Goal: Check status: Check status

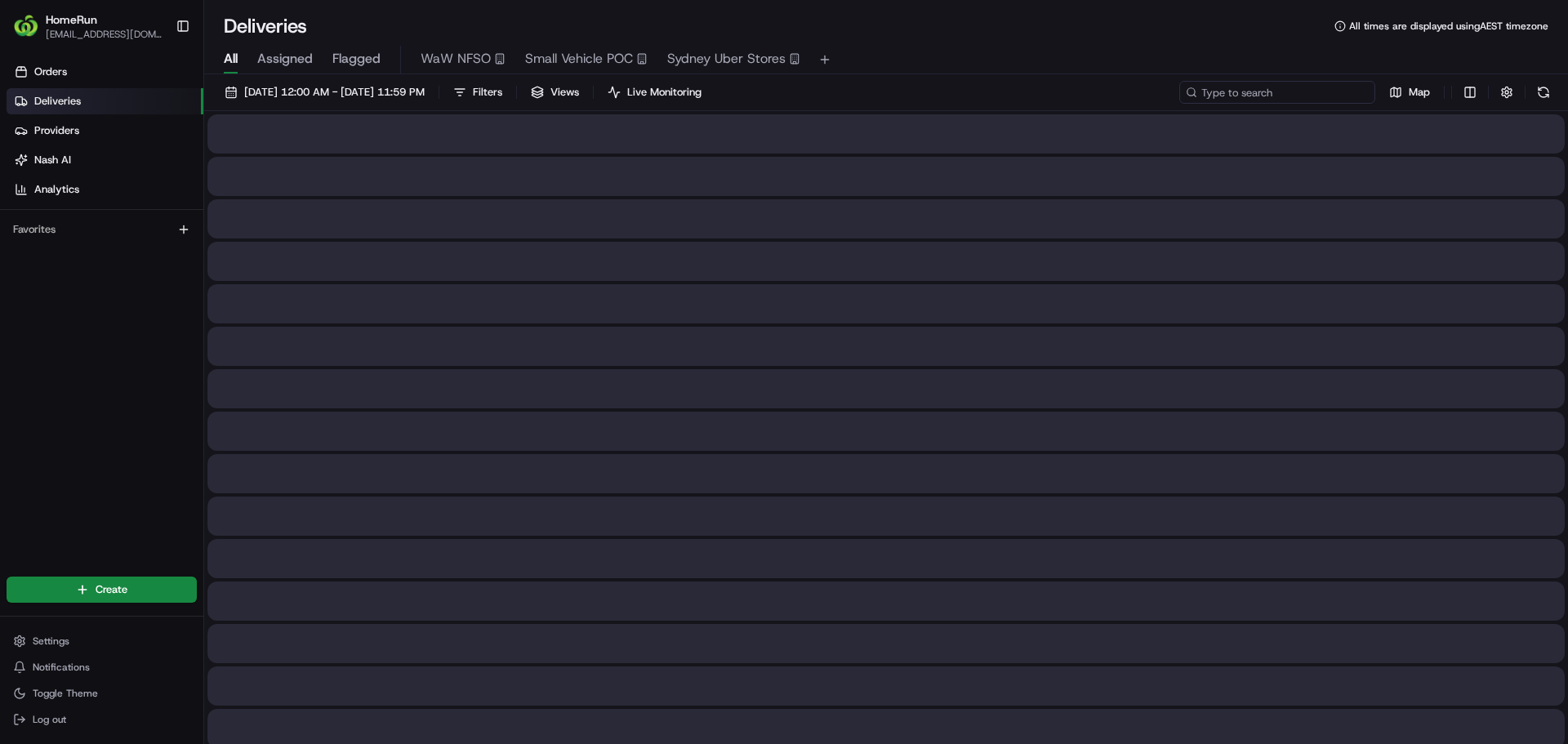
click at [1270, 97] on input at bounding box center [1277, 92] width 196 height 23
paste input "265899270"
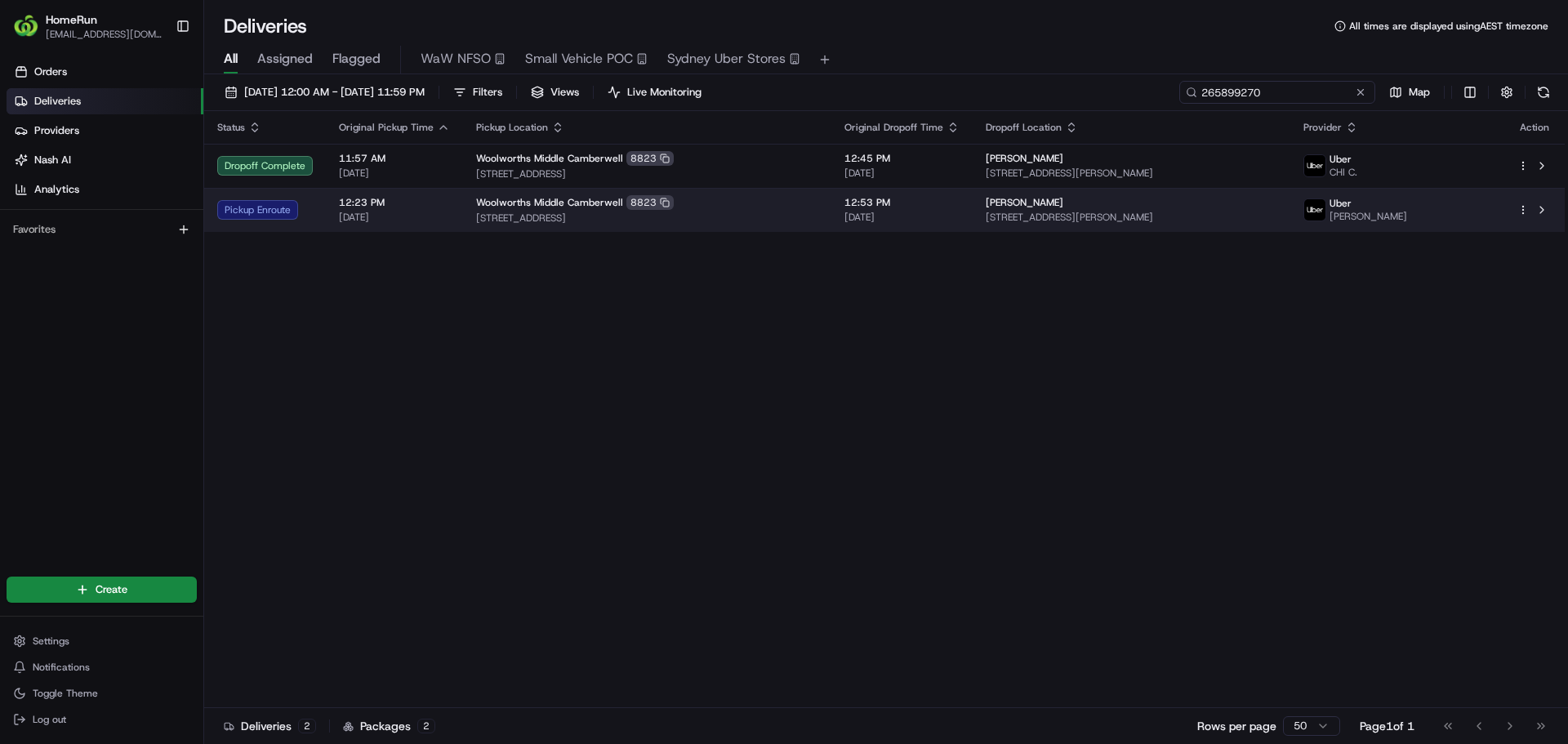
type input "265899270"
click at [284, 212] on div "Pickup Enroute" at bounding box center [265, 209] width 96 height 20
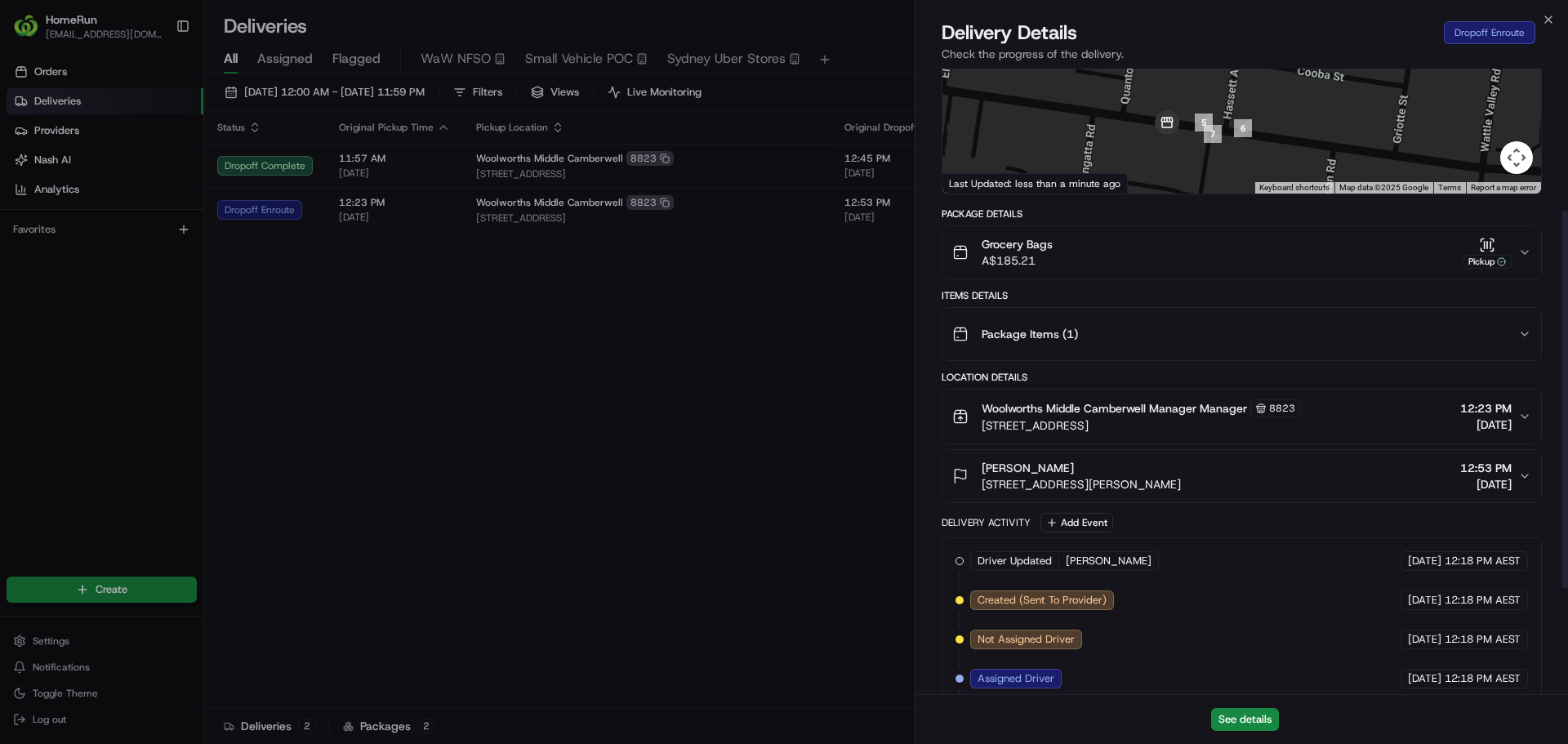
scroll to position [410, 0]
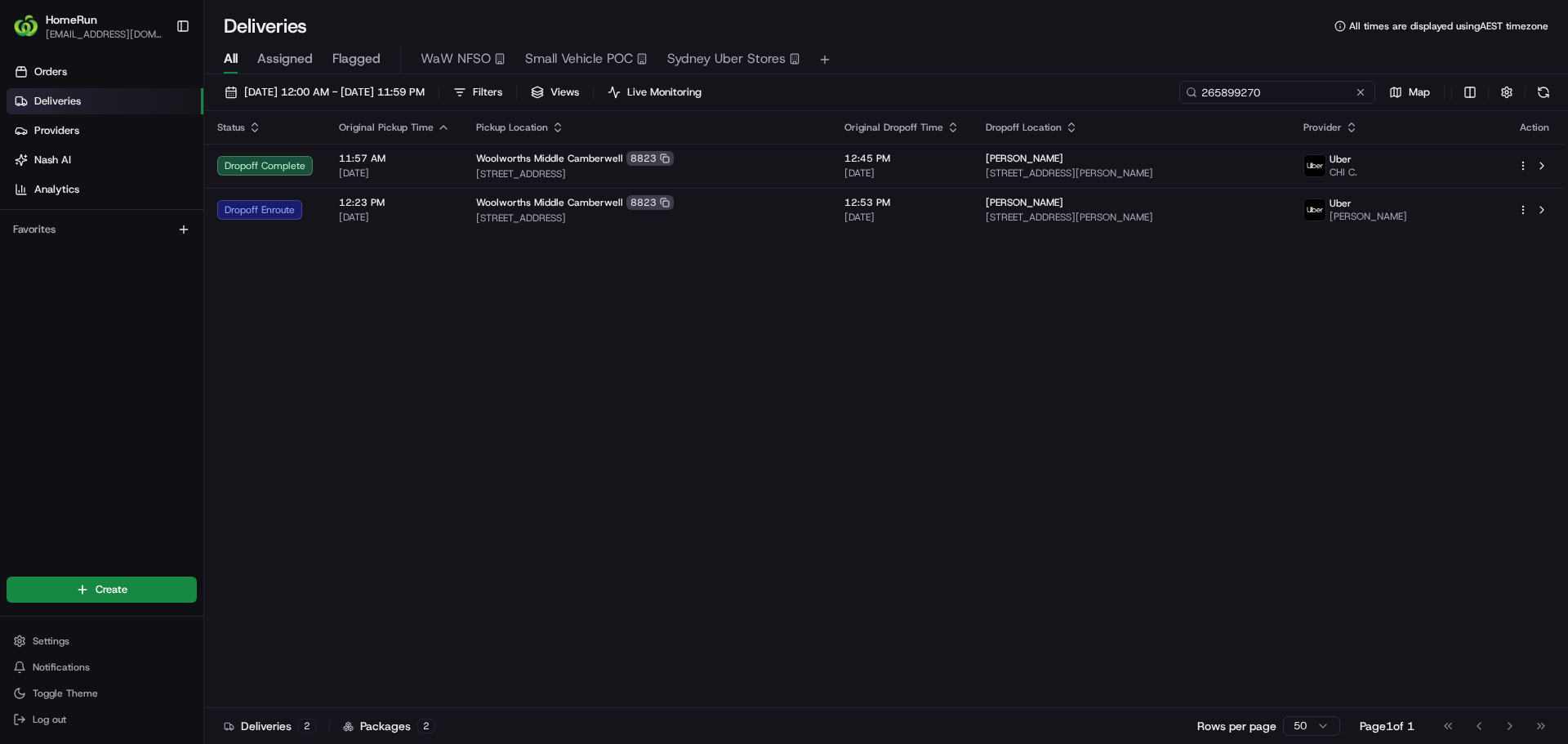
drag, startPoint x: 1192, startPoint y: 97, endPoint x: 1131, endPoint y: 97, distance: 61.0
click at [1131, 97] on div "[DATE] 12:00 AM - [DATE] 11:59 PM Filters Views Live Monitoring 265899270 Map" at bounding box center [887, 96] width 1364 height 30
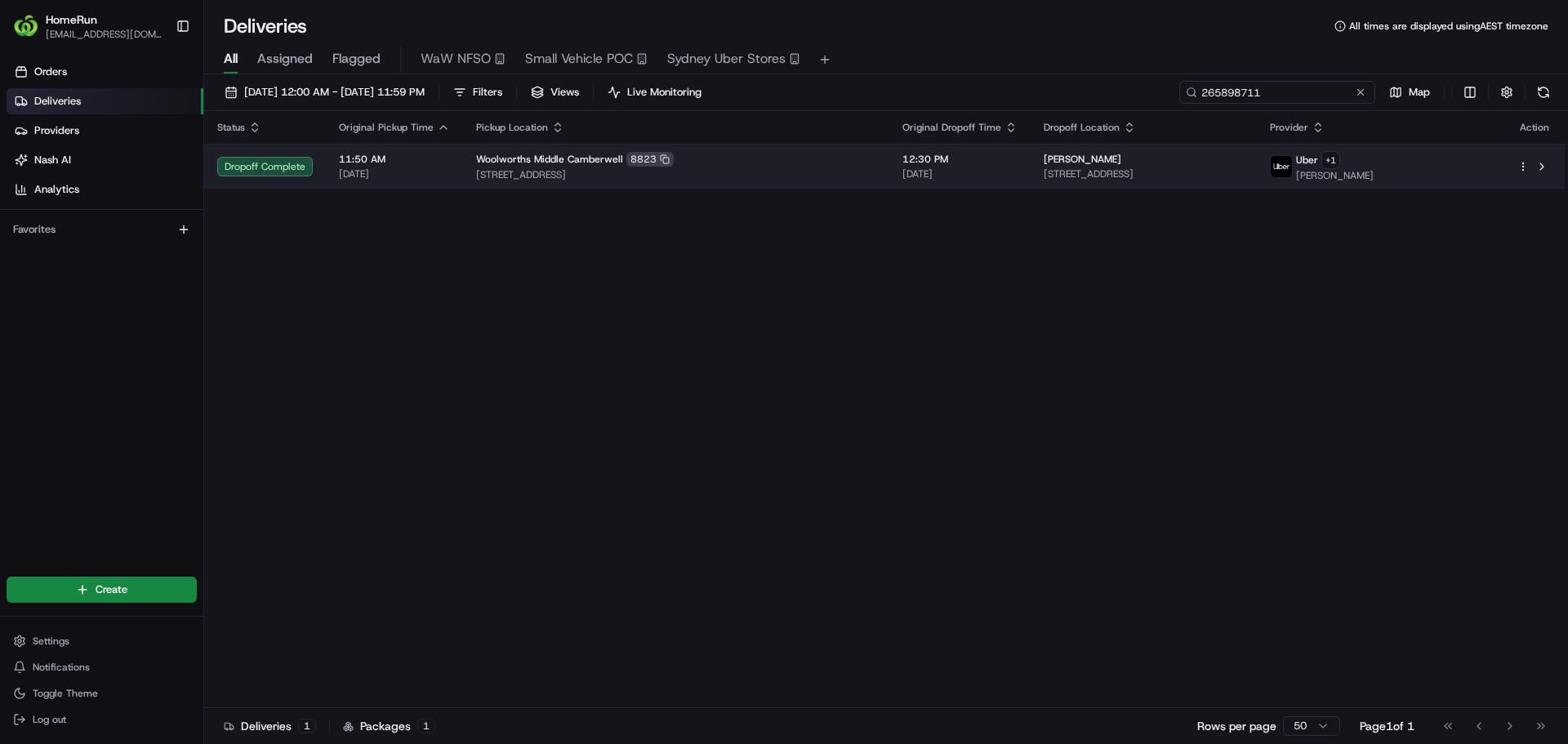
type input "265898711"
click at [402, 171] on span "[DATE]" at bounding box center [394, 173] width 112 height 13
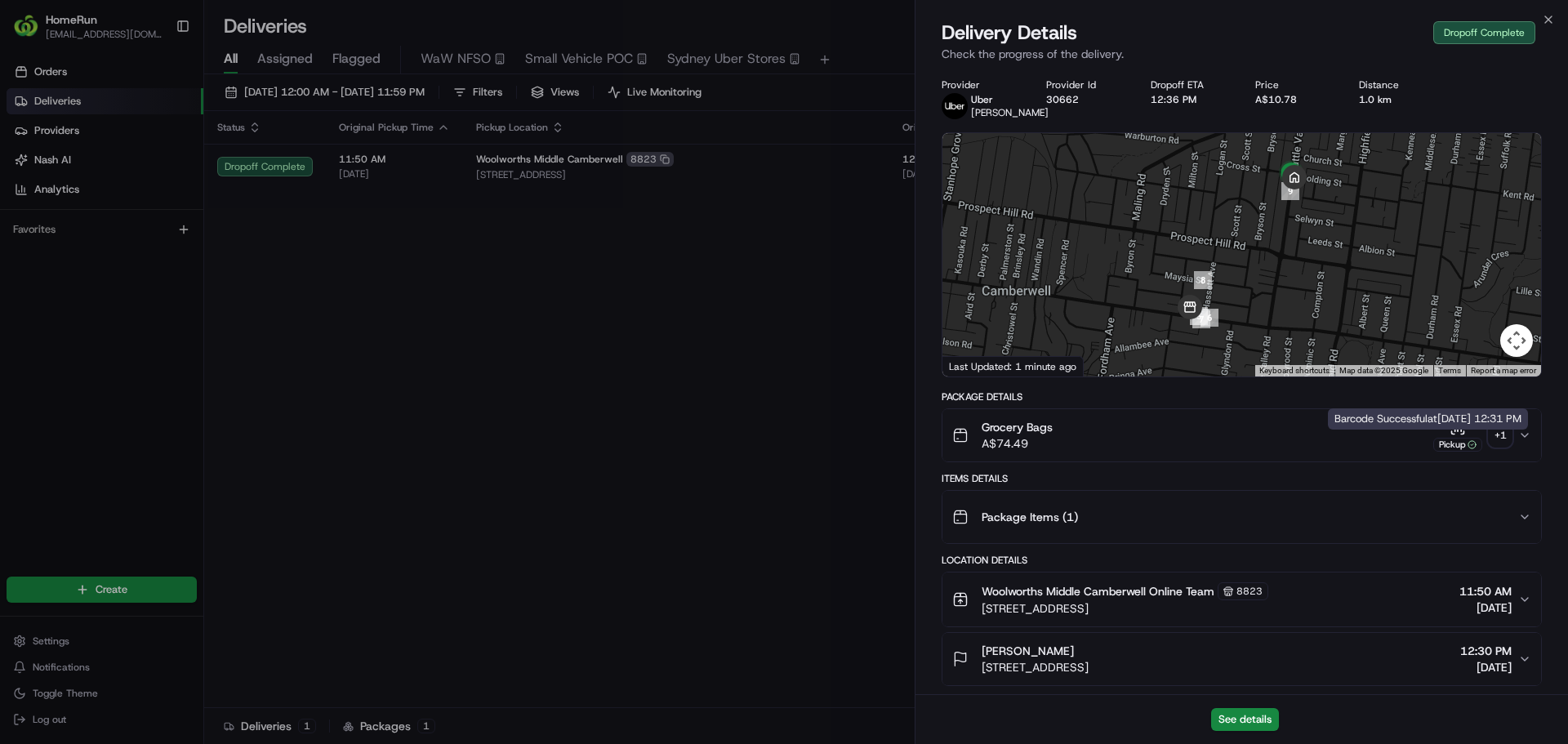
click at [1471, 442] on div "Pickup" at bounding box center [1458, 436] width 49 height 32
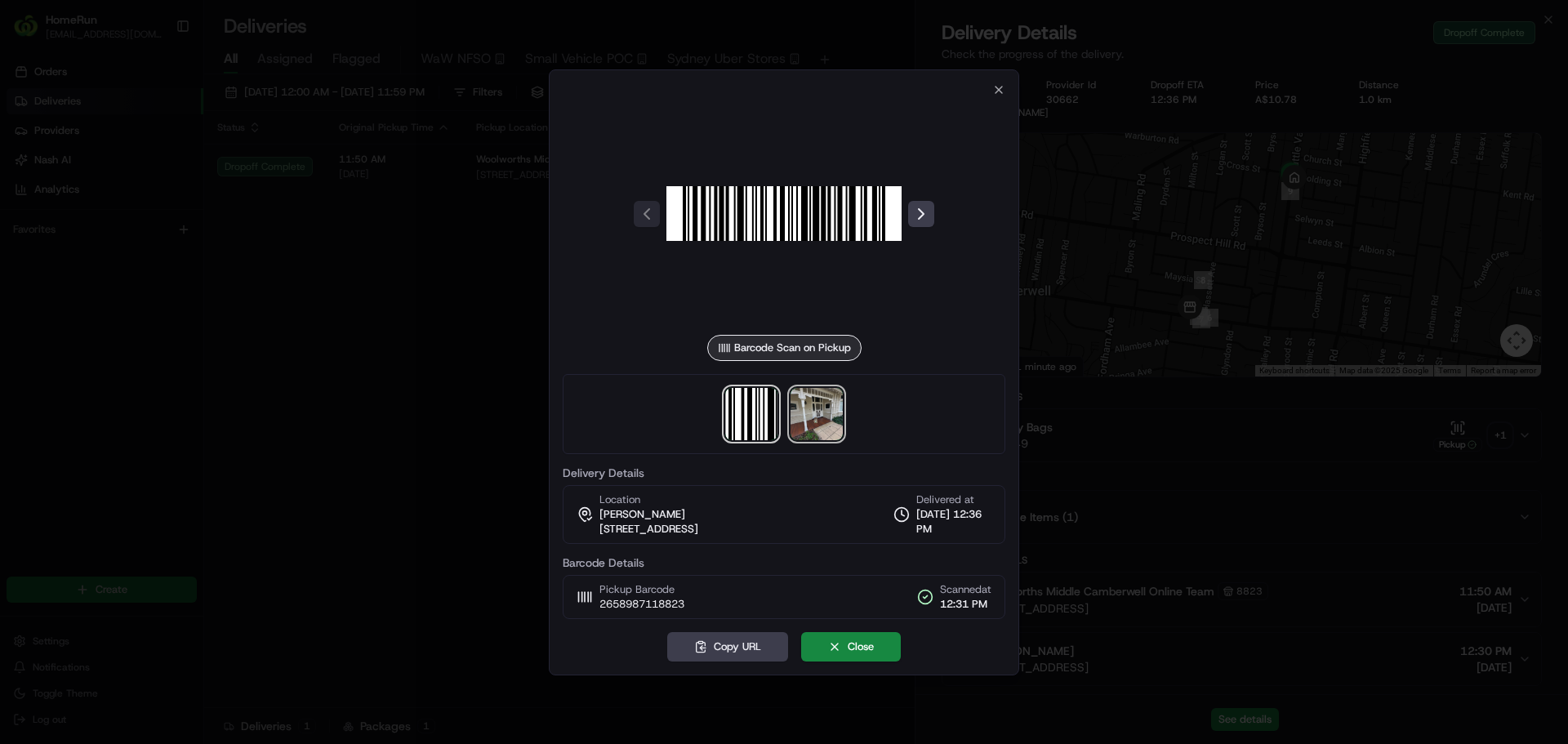
click at [824, 428] on img at bounding box center [816, 413] width 52 height 52
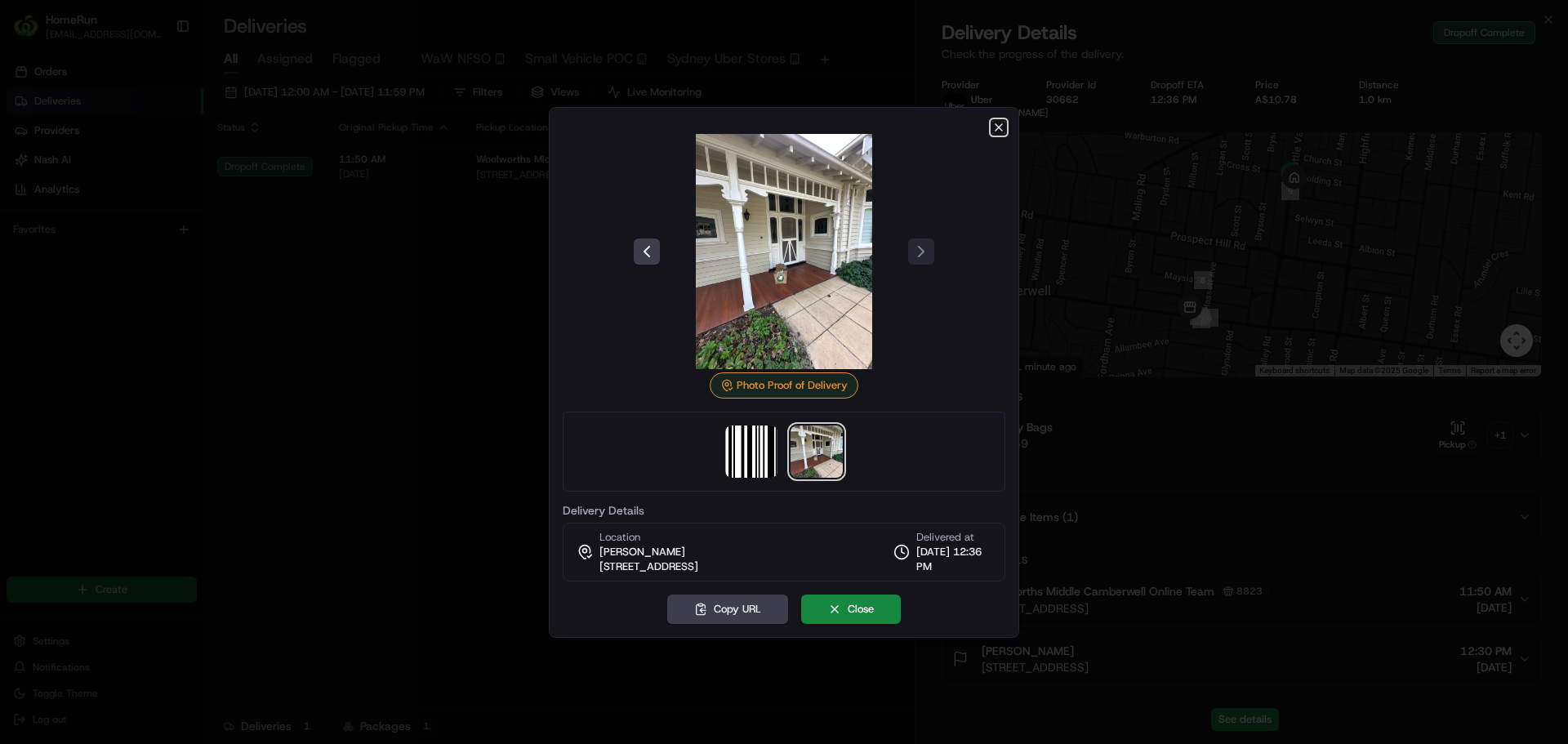
click at [993, 124] on icon "button" at bounding box center [998, 127] width 13 height 13
